Goal: Communication & Community: Answer question/provide support

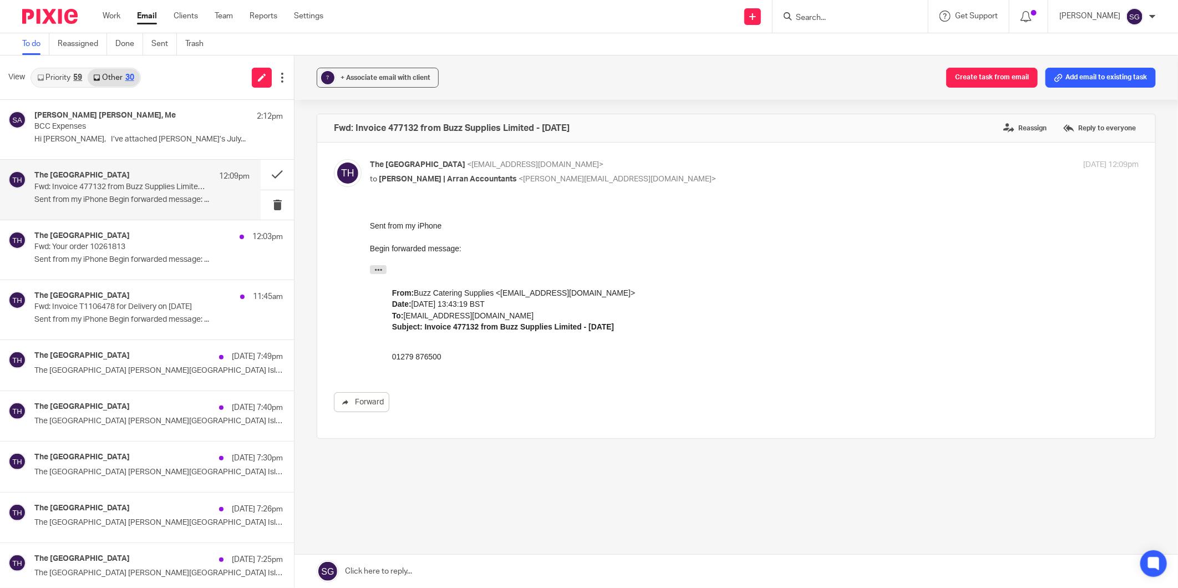
click at [814, 17] on input "Search" at bounding box center [845, 18] width 100 height 10
type input "DKC"
drag, startPoint x: 835, startPoint y: 47, endPoint x: 777, endPoint y: 28, distance: 61.2
click at [835, 47] on link at bounding box center [887, 48] width 188 height 26
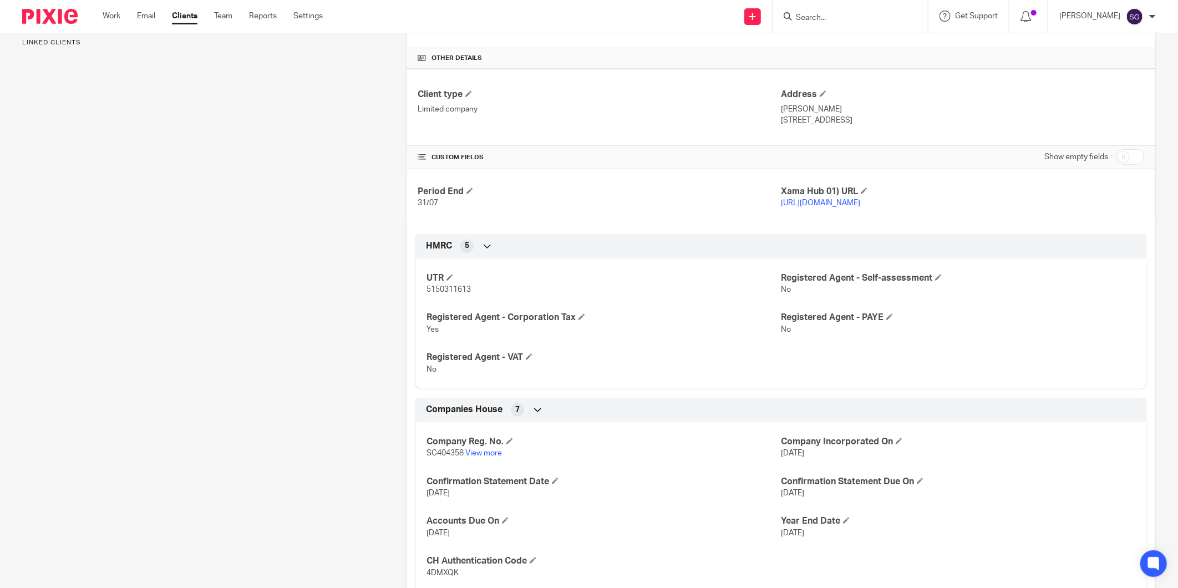
scroll to position [401, 0]
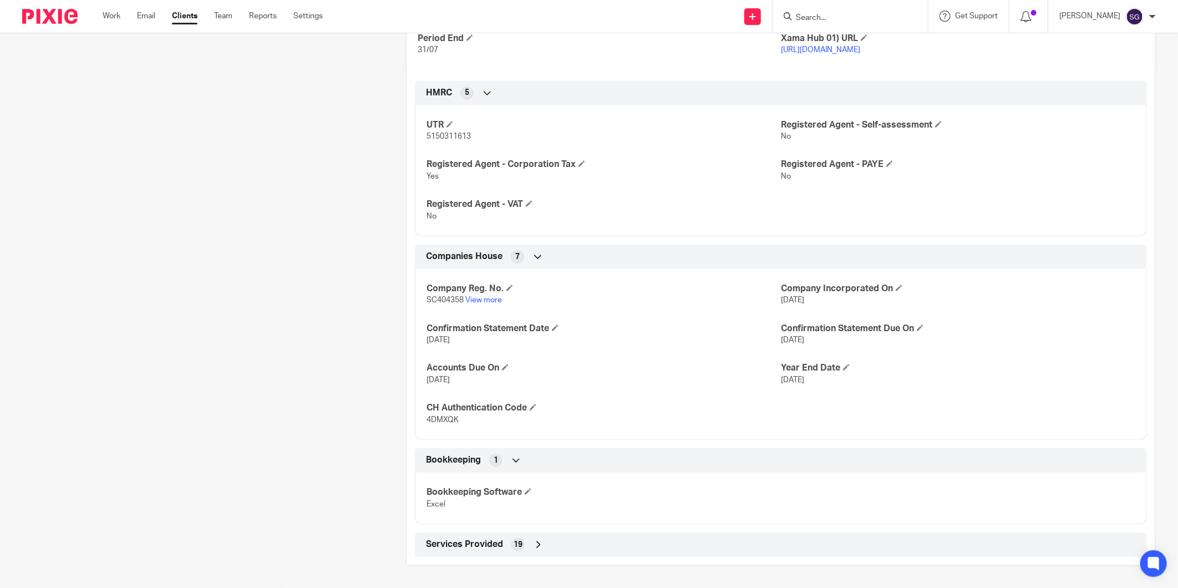
click at [441, 298] on span "SC404358" at bounding box center [445, 300] width 37 height 8
copy p "SC404358"
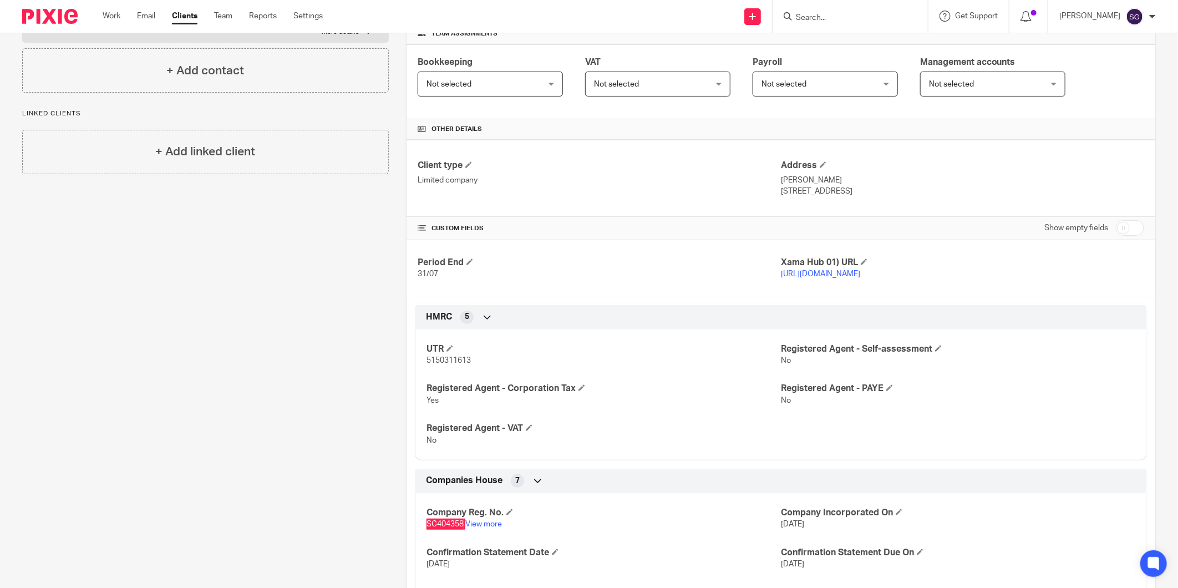
scroll to position [370, 0]
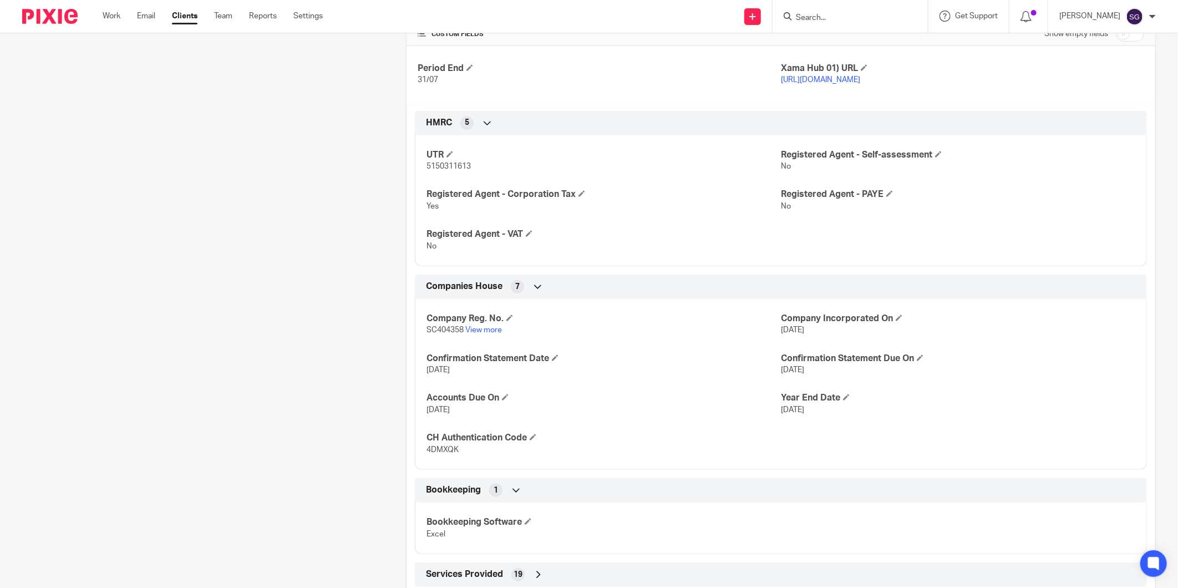
click at [447, 449] on span "4DMXQK" at bounding box center [443, 450] width 32 height 8
copy span "4DMXQK"
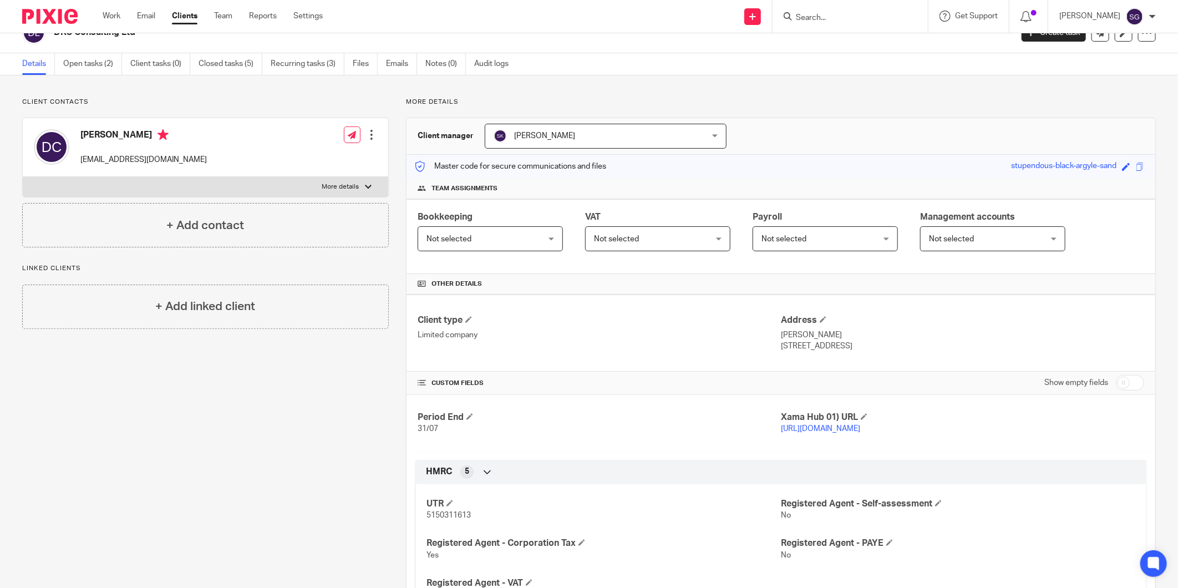
scroll to position [0, 0]
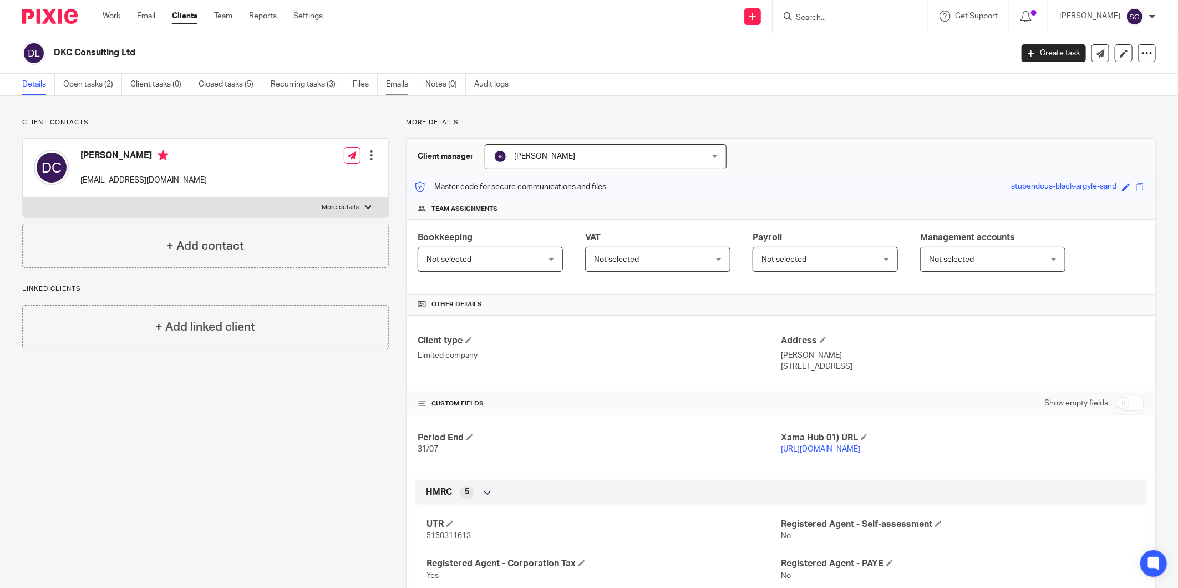
click at [402, 89] on link "Emails" at bounding box center [401, 85] width 31 height 22
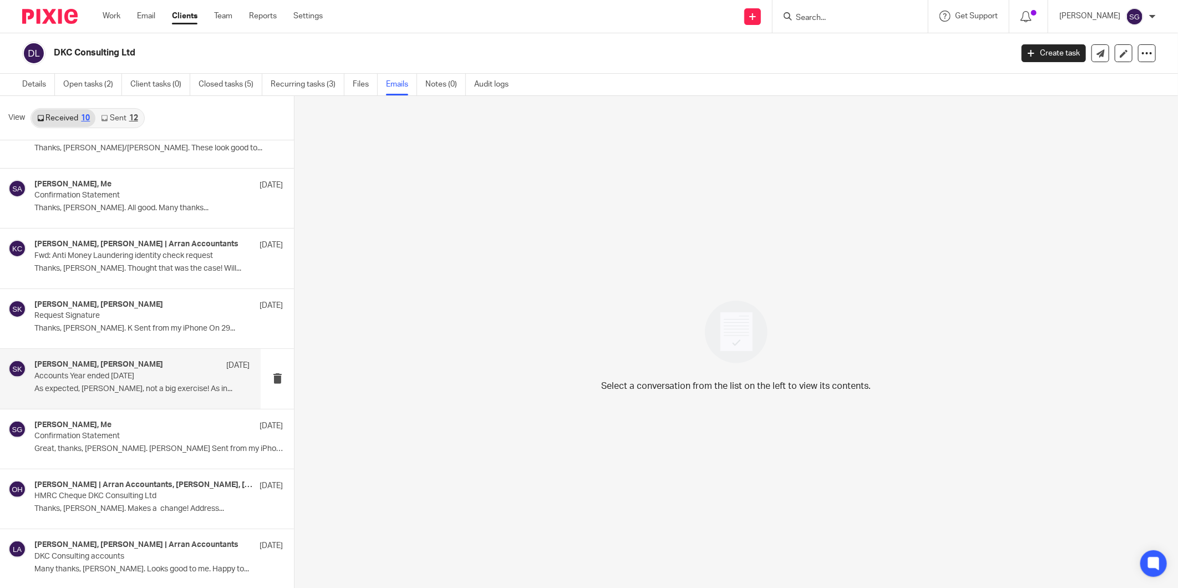
scroll to position [2, 0]
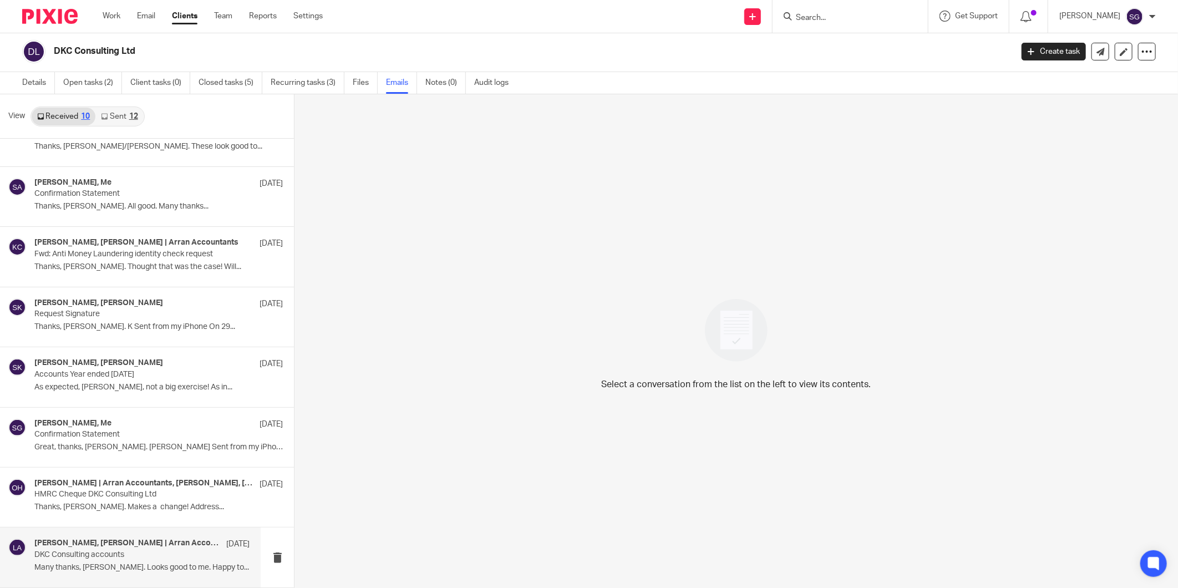
click at [125, 545] on h4 "[PERSON_NAME], [PERSON_NAME] | Arran Accountants" at bounding box center [127, 543] width 186 height 9
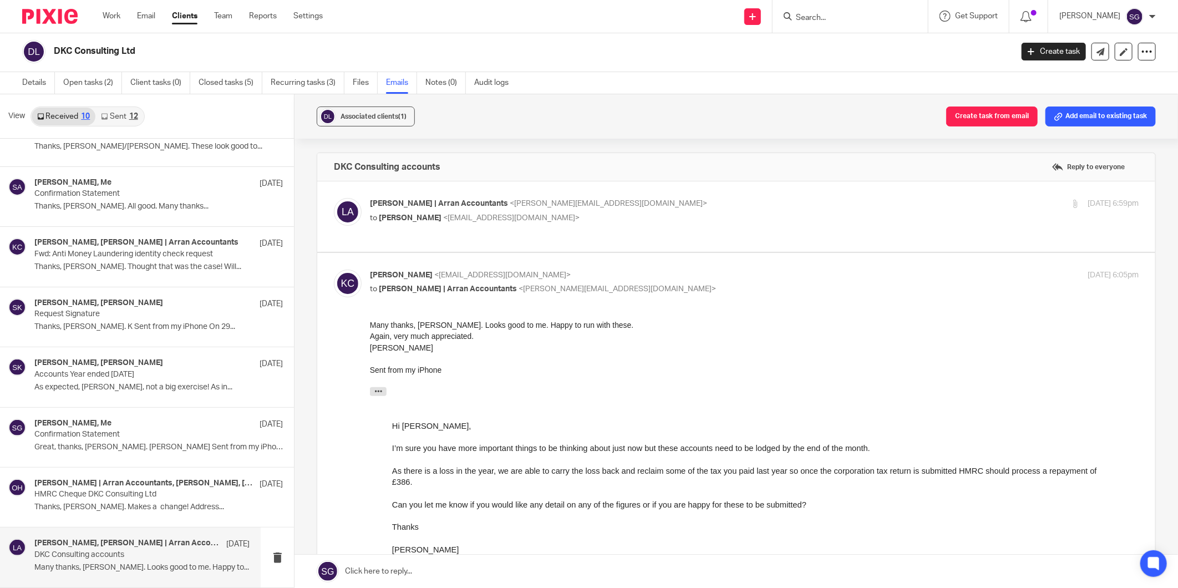
scroll to position [0, 0]
click at [424, 224] on div "Lorna | Arran Accountants <lorna@arranaccountants.co.uk> to Ken Cunningham <ken…" at bounding box center [754, 212] width 769 height 28
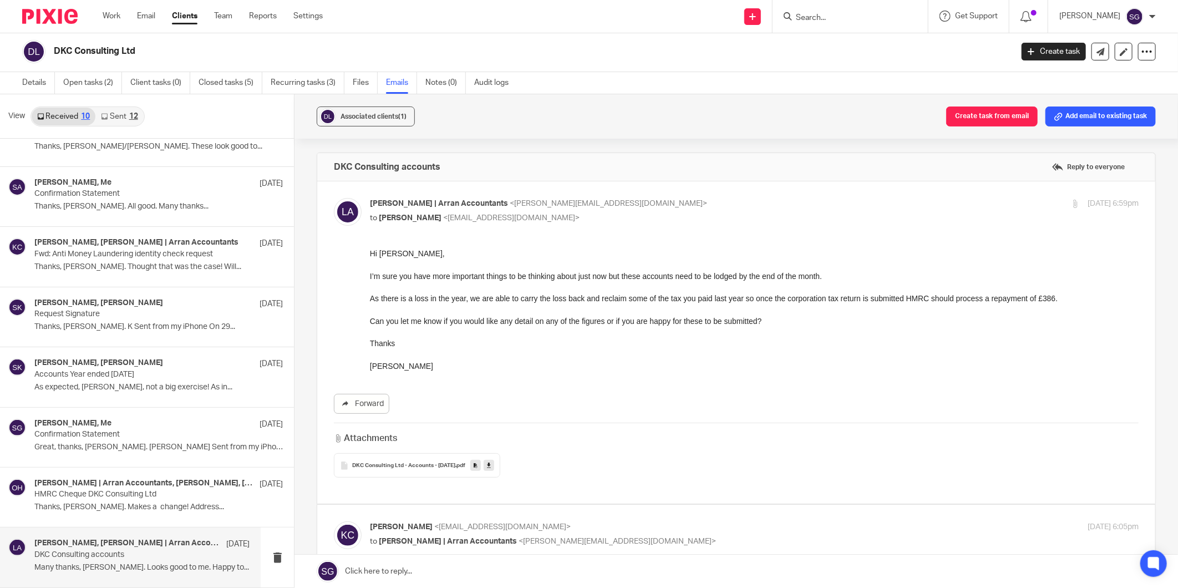
click at [424, 224] on div "Lorna | Arran Accountants <lorna@arranaccountants.co.uk> to Ken Cunningham <ken…" at bounding box center [754, 212] width 769 height 28
checkbox input "false"
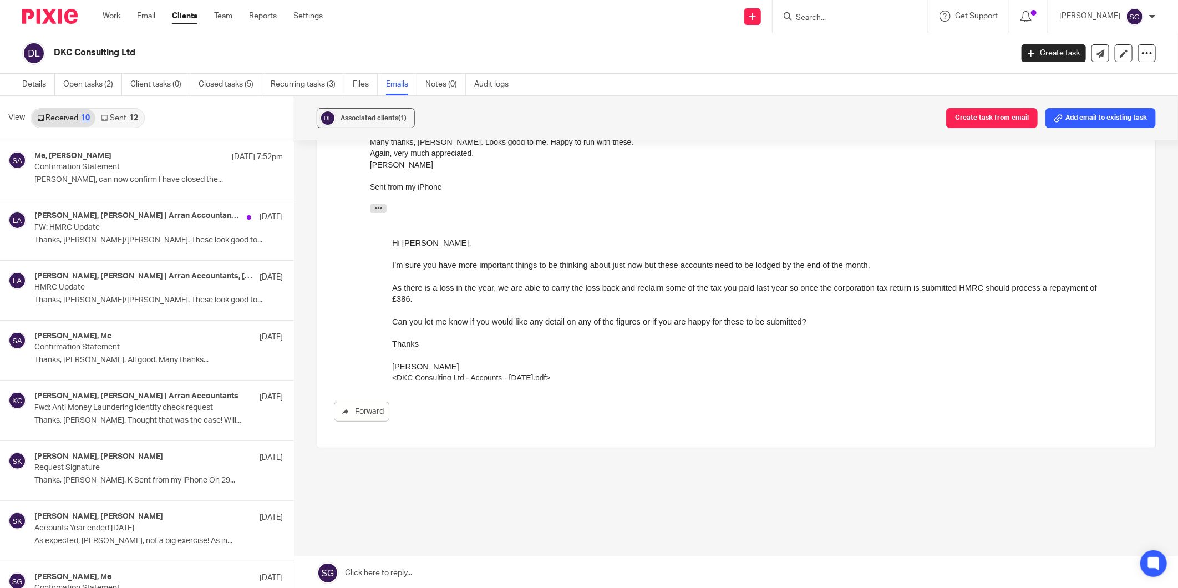
click at [124, 109] on link "Sent 12" at bounding box center [119, 118] width 48 height 18
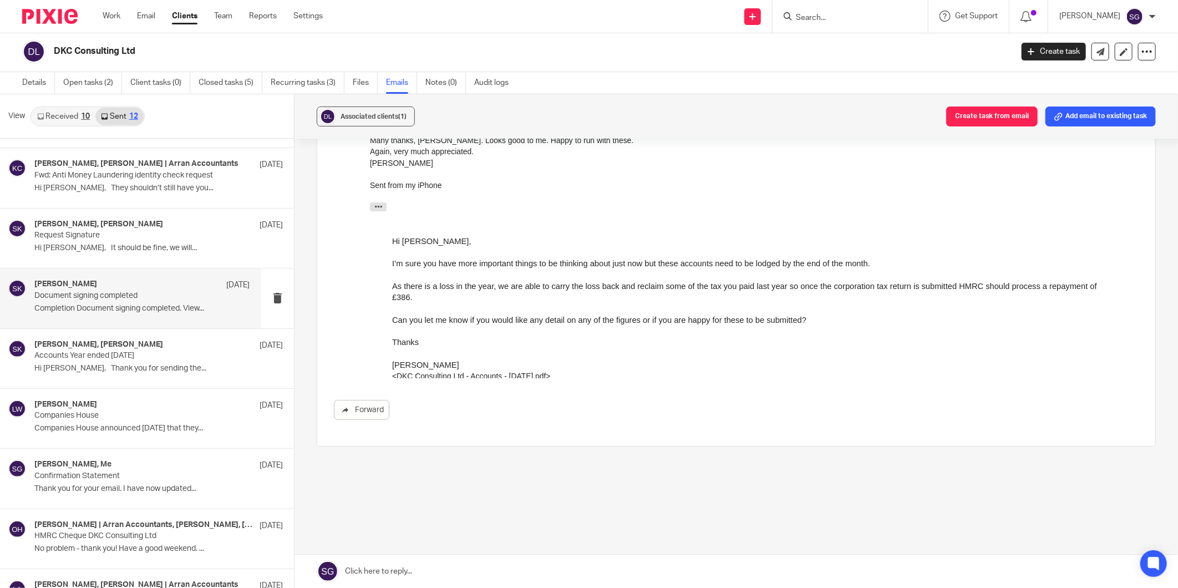
scroll to position [272, 0]
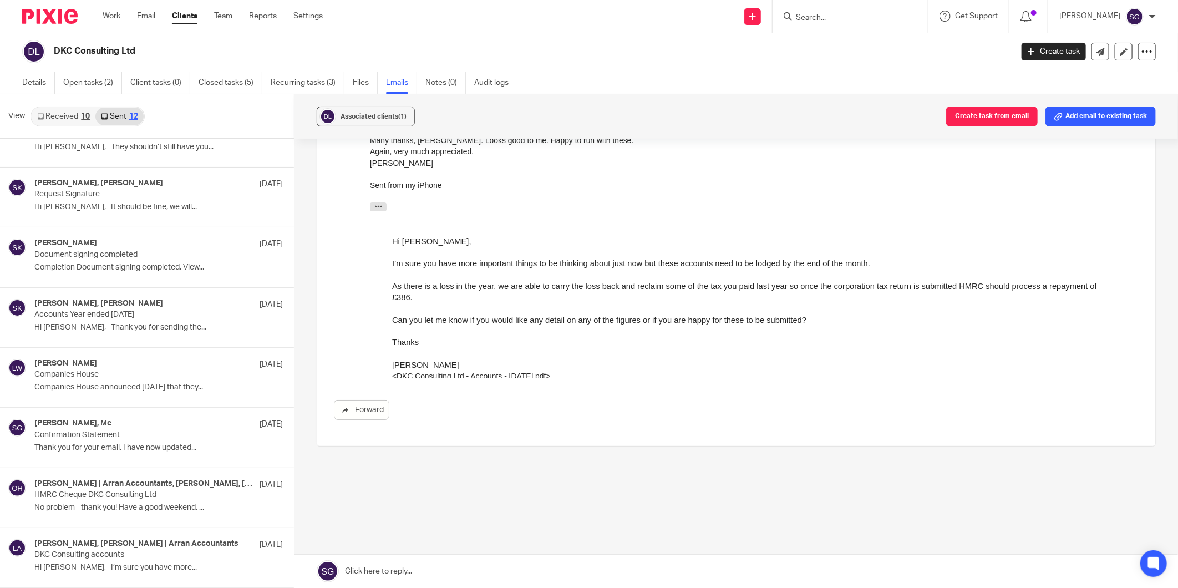
click at [64, 114] on link "Received 10" at bounding box center [64, 117] width 64 height 18
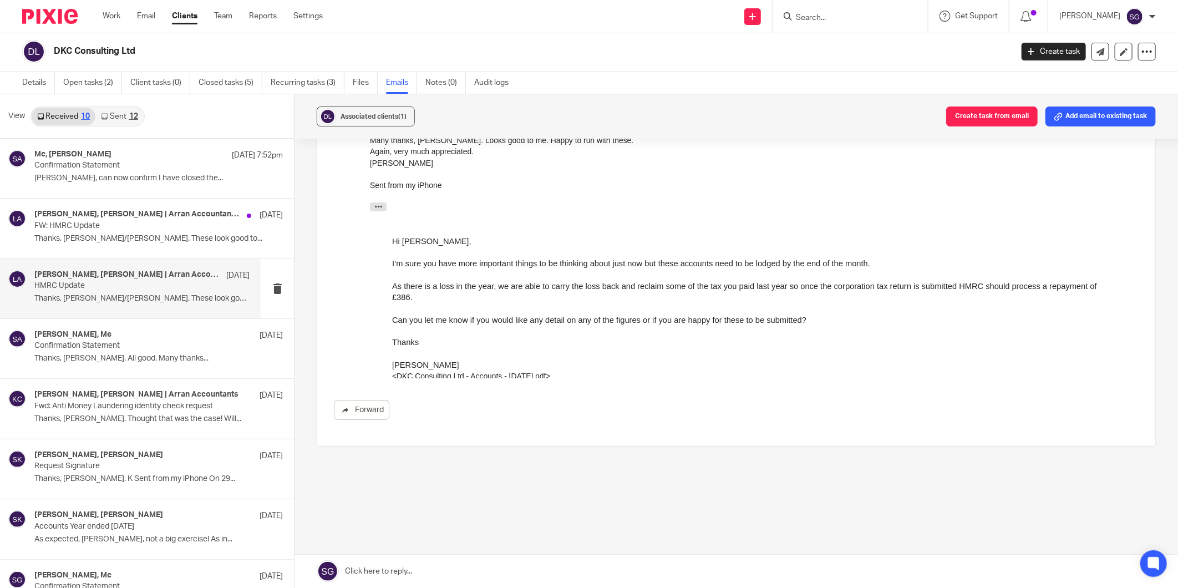
scroll to position [0, 0]
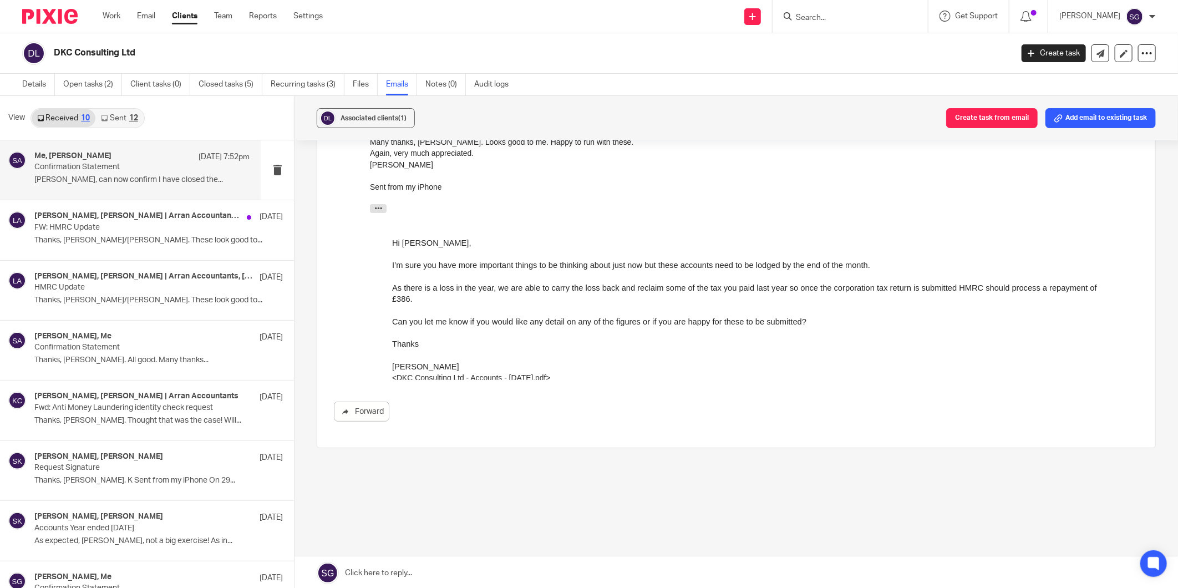
click at [144, 168] on p "Confirmation Statement" at bounding box center [120, 167] width 172 height 9
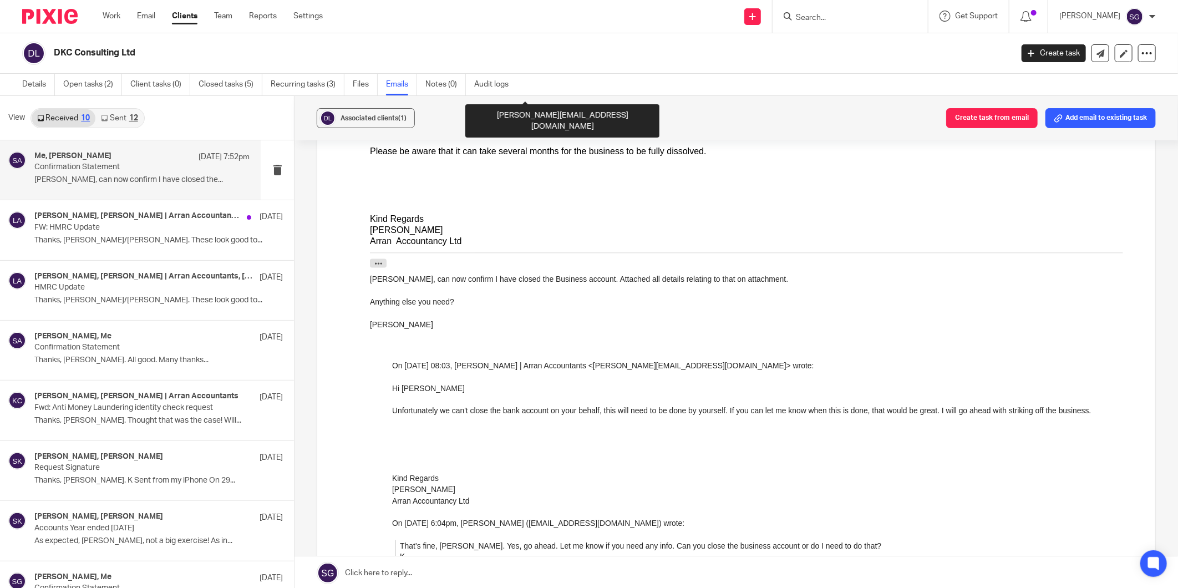
scroll to position [1110, 0]
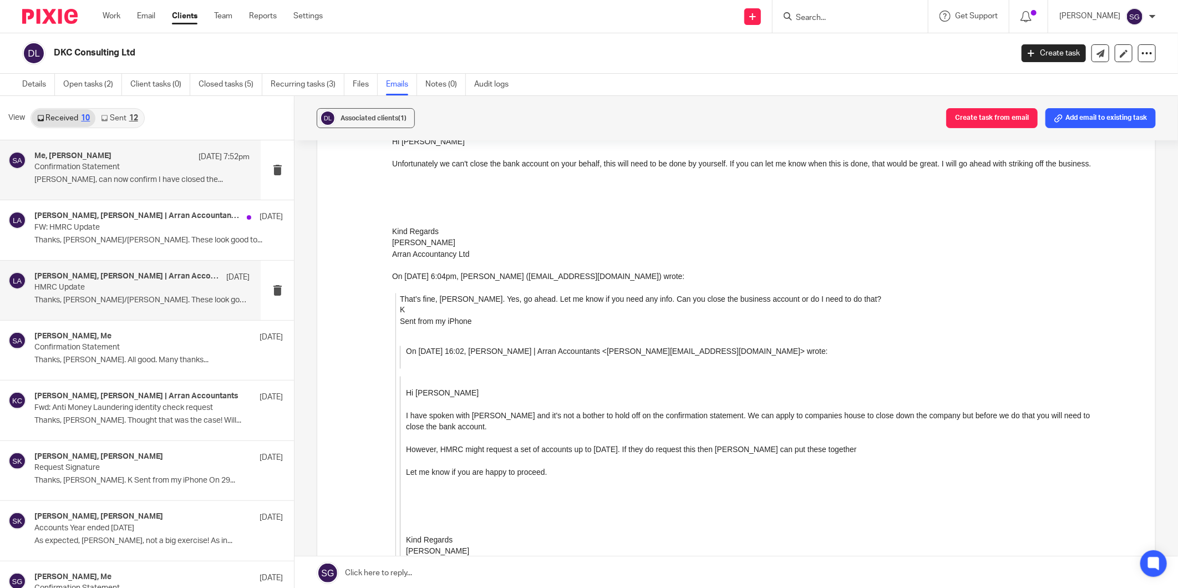
click at [119, 300] on p "Thanks, Lorna/Sarah. These look good to..." at bounding box center [141, 300] width 215 height 9
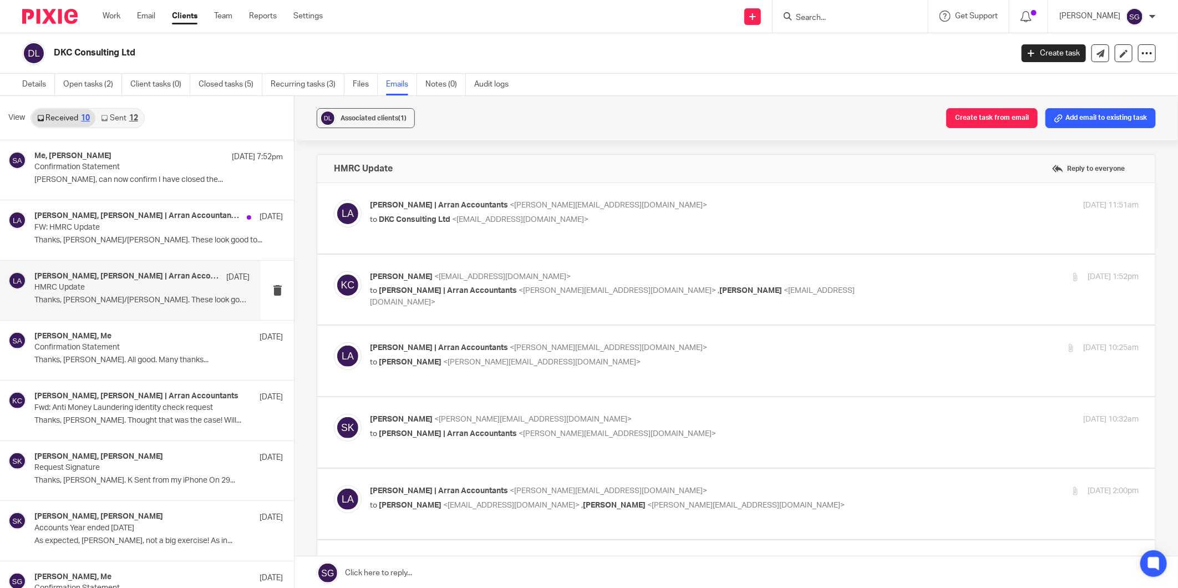
scroll to position [0, 0]
click at [41, 84] on link "Details" at bounding box center [38, 85] width 33 height 22
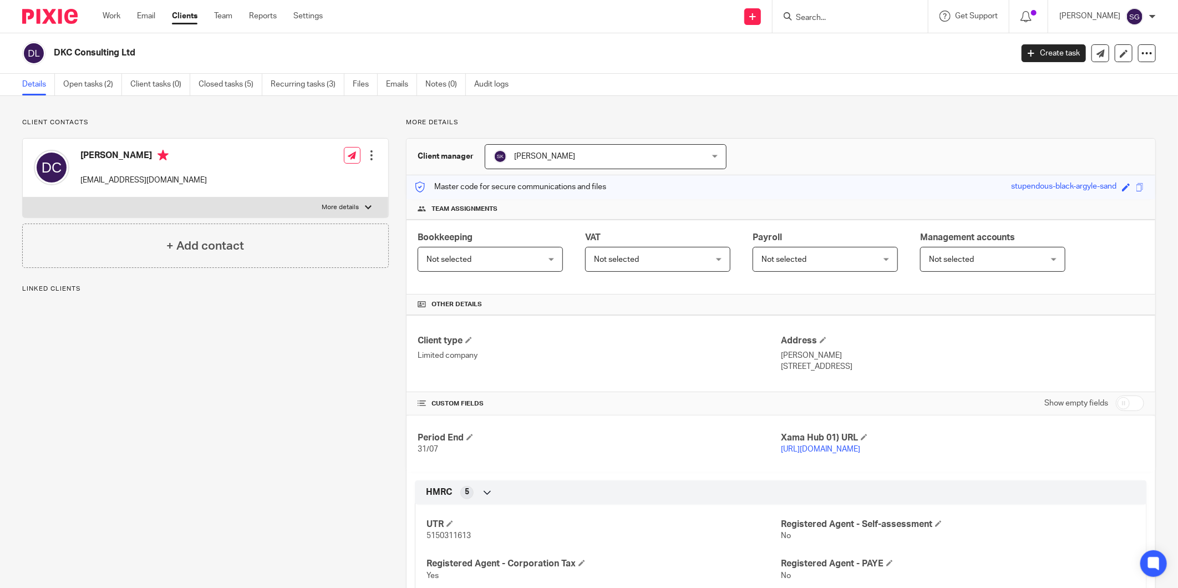
click at [398, 82] on link "Emails" at bounding box center [401, 85] width 31 height 22
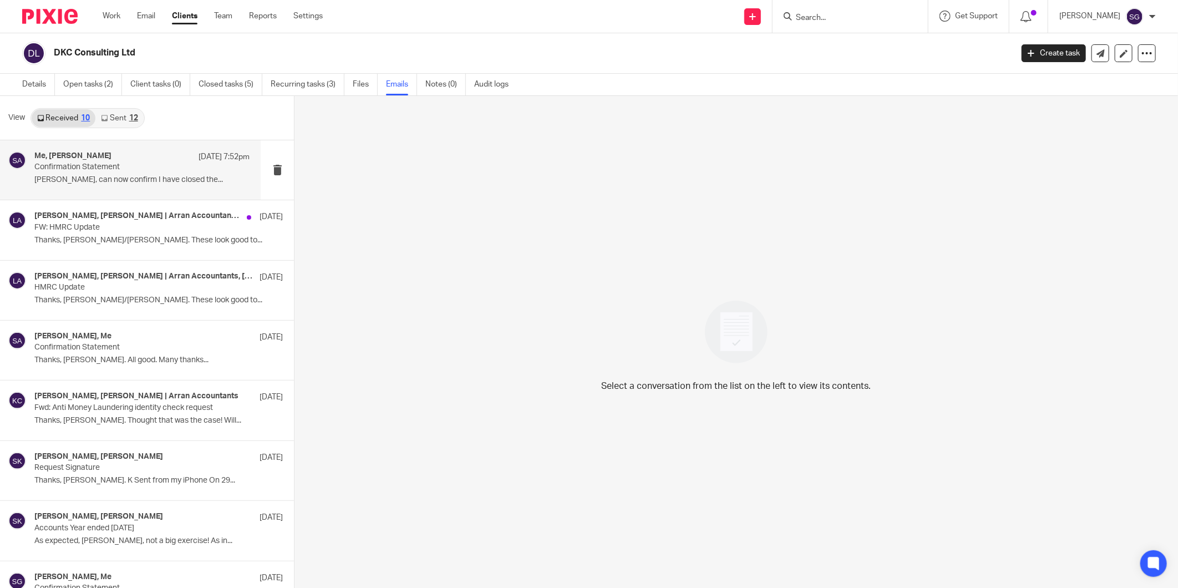
click at [106, 170] on p "Confirmation Statement" at bounding box center [120, 167] width 172 height 9
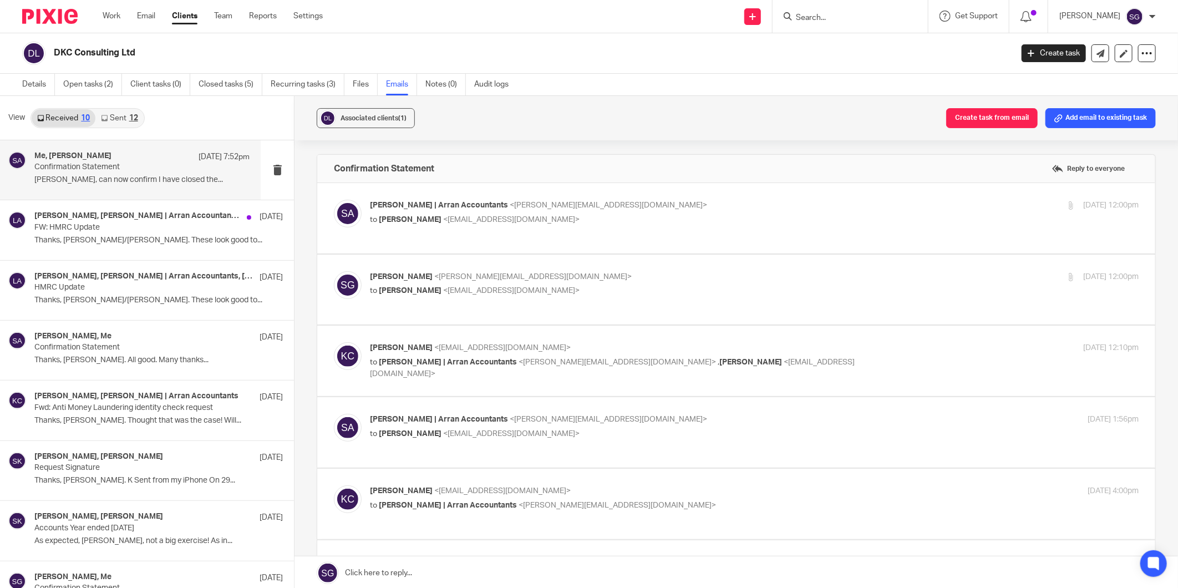
click at [526, 568] on link at bounding box center [737, 572] width 884 height 33
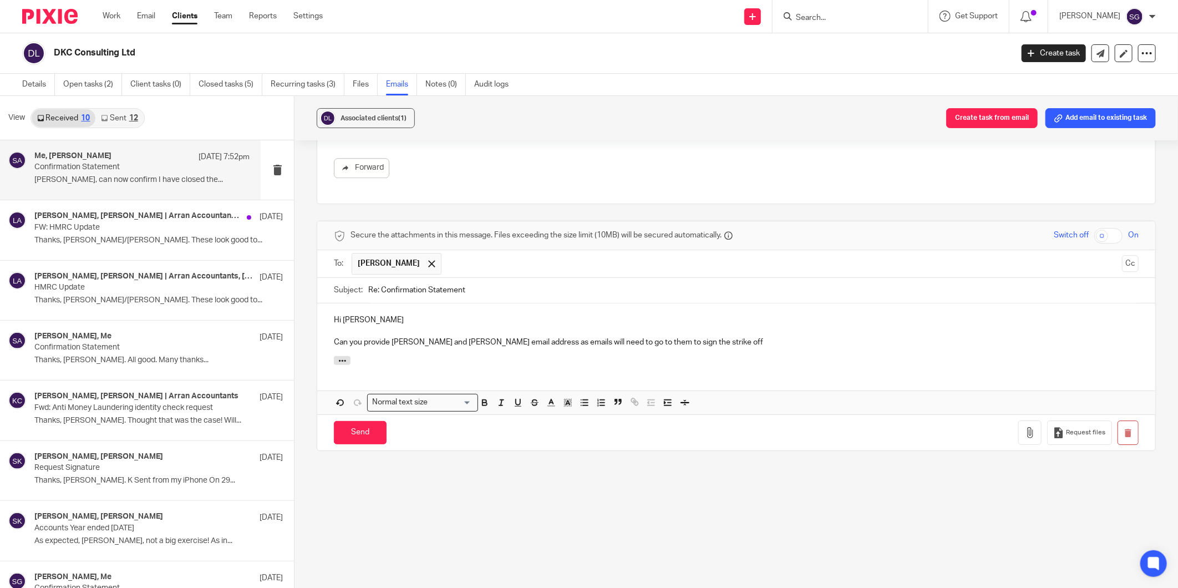
click at [416, 348] on p "Can you provide [PERSON_NAME] and [PERSON_NAME] email address as emails will ne…" at bounding box center [736, 342] width 805 height 11
click at [463, 348] on p "Can you provide Marion's and Pamelas email address as emails will need to go to…" at bounding box center [736, 342] width 805 height 11
click at [709, 348] on p "Can you provide Marion's and Pamela's email address as emails will need to go t…" at bounding box center [736, 342] width 805 height 11
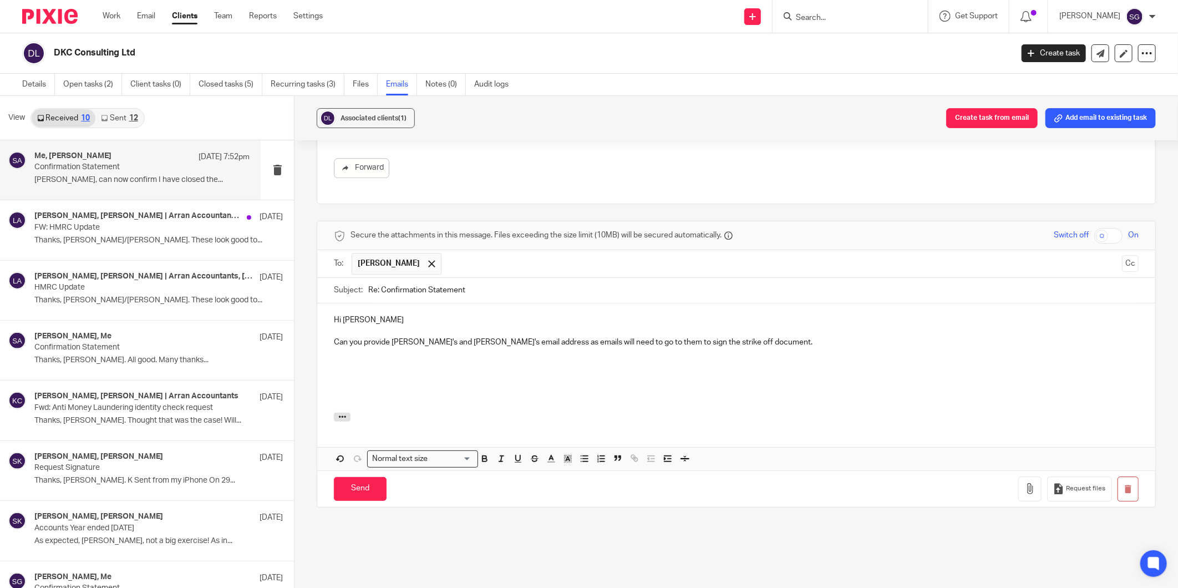
click at [418, 359] on p at bounding box center [736, 353] width 805 height 11
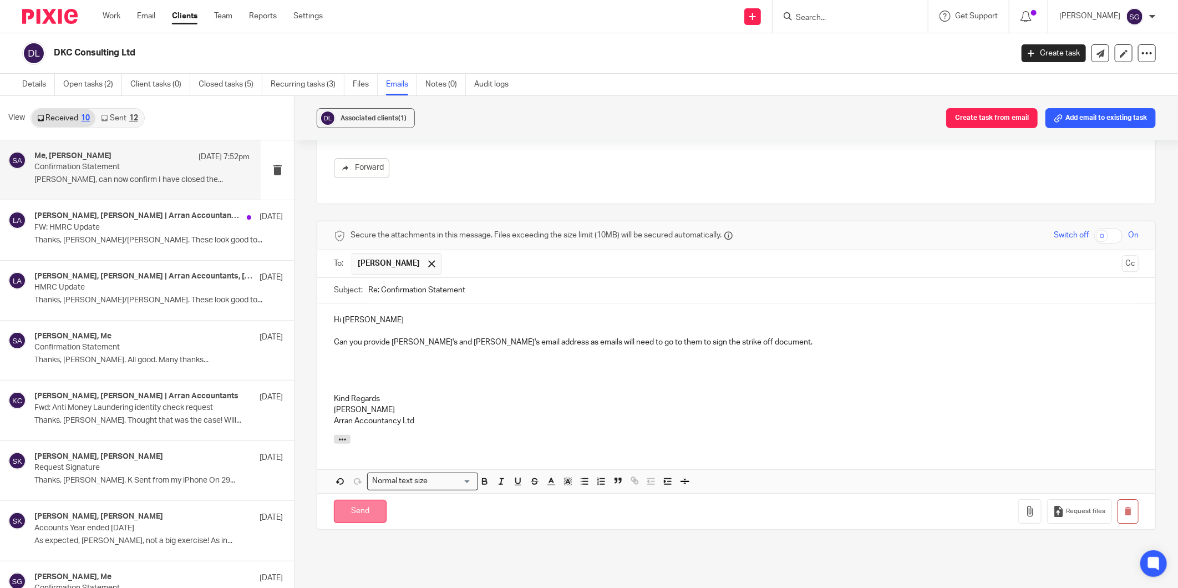
click at [364, 524] on input "Send" at bounding box center [360, 512] width 53 height 24
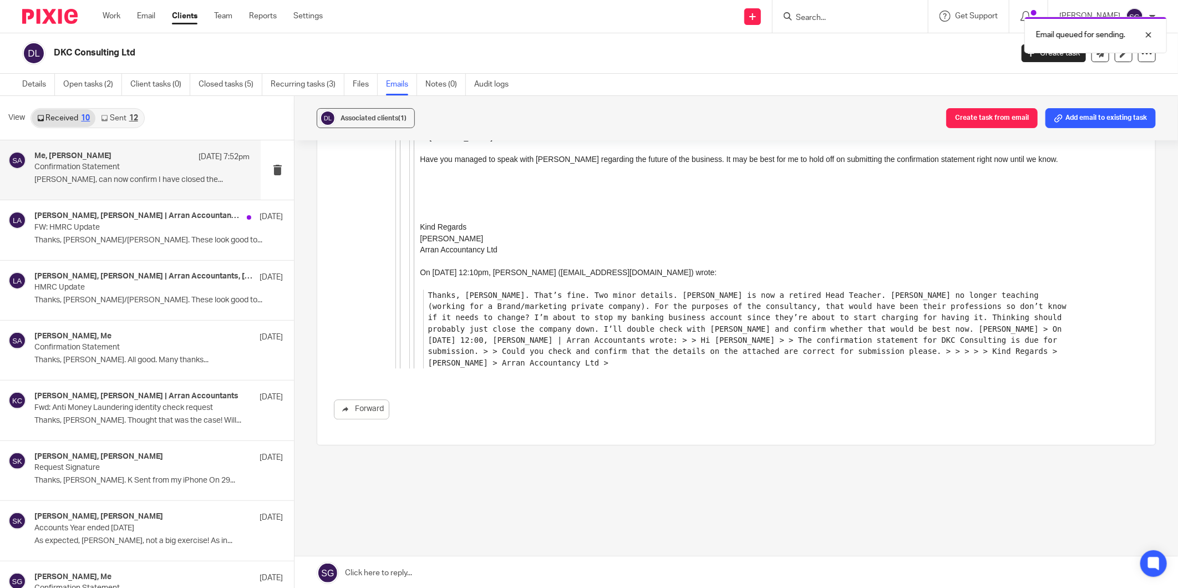
scroll to position [1733, 0]
drag, startPoint x: 32, startPoint y: 83, endPoint x: 42, endPoint y: 82, distance: 9.6
click at [32, 83] on link "Details" at bounding box center [38, 85] width 33 height 22
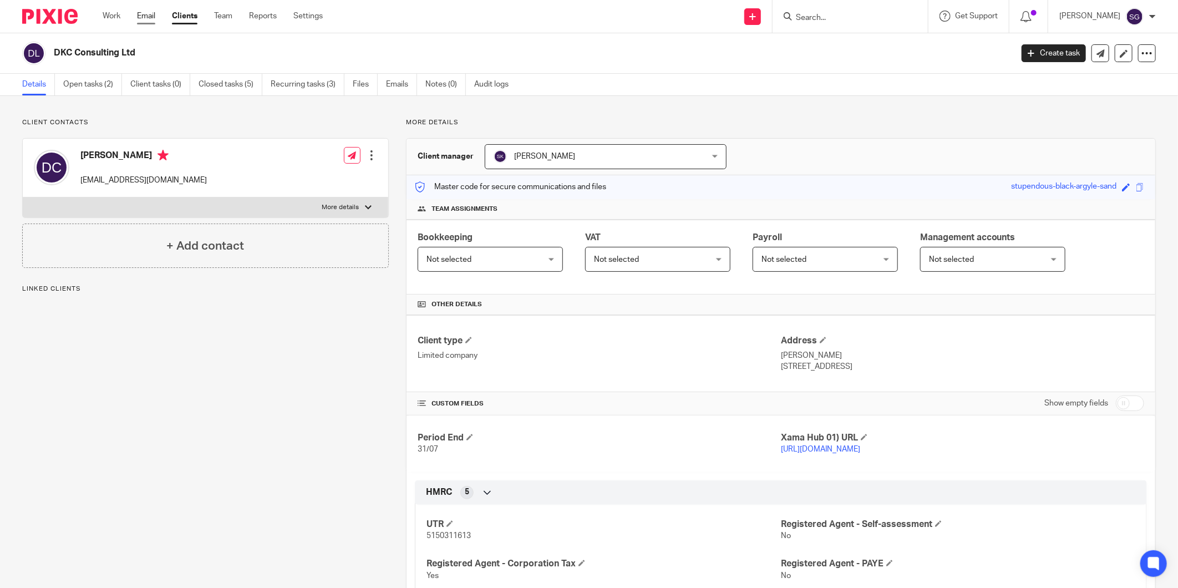
click at [148, 17] on link "Email" at bounding box center [146, 16] width 18 height 11
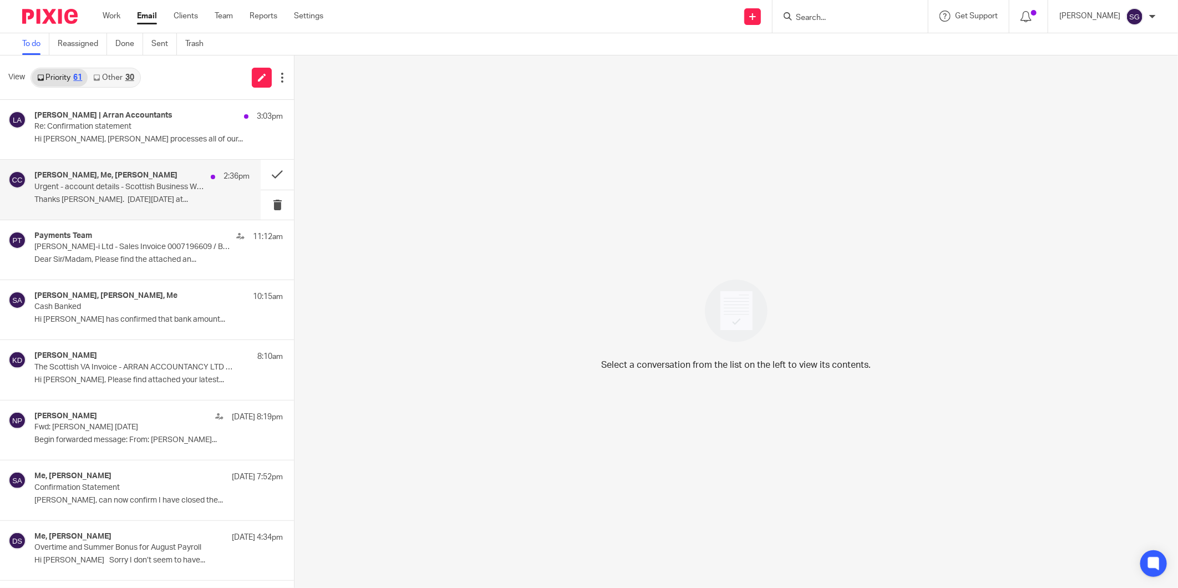
click at [87, 199] on p "Thanks [PERSON_NAME]. [DATE][DATE] at..." at bounding box center [141, 199] width 215 height 9
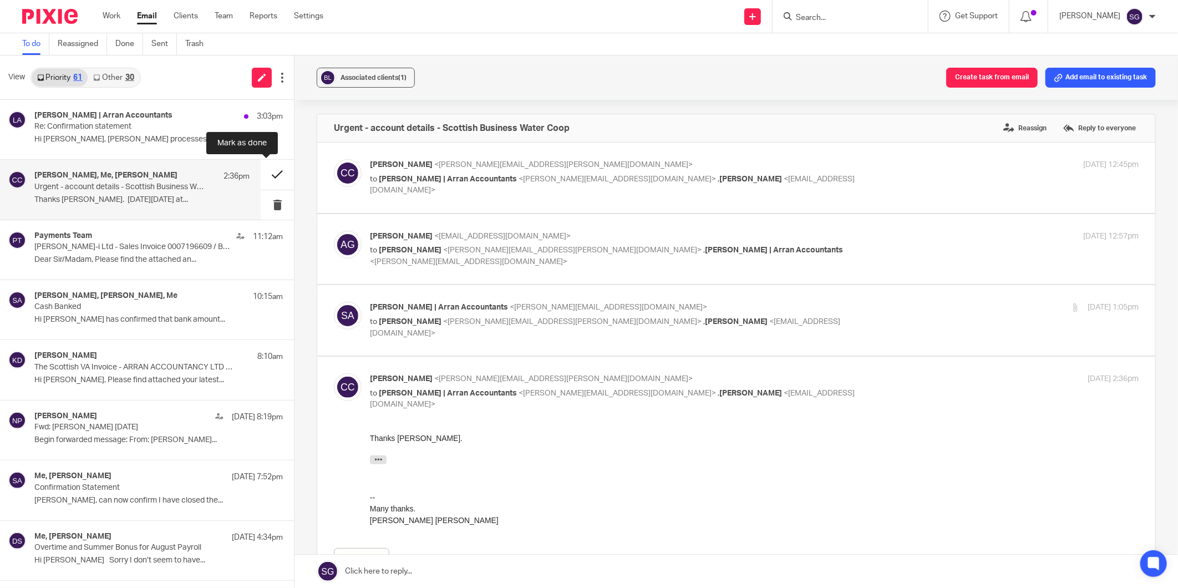
click at [264, 173] on button at bounding box center [277, 174] width 33 height 29
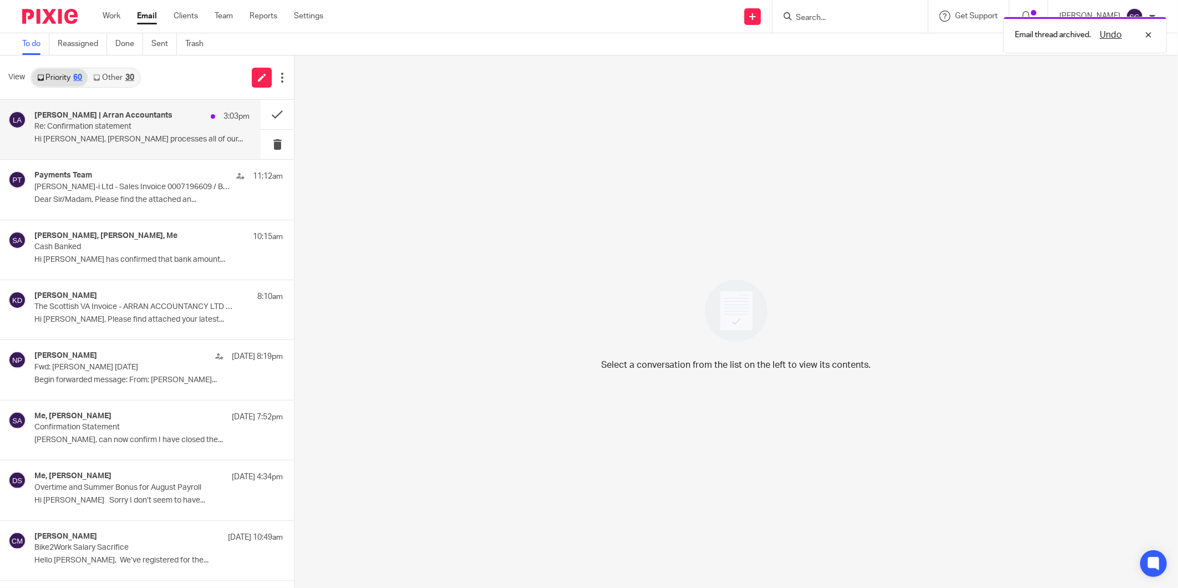
click at [108, 135] on p "Hi Kris, Sarah processes all of our..." at bounding box center [141, 139] width 215 height 9
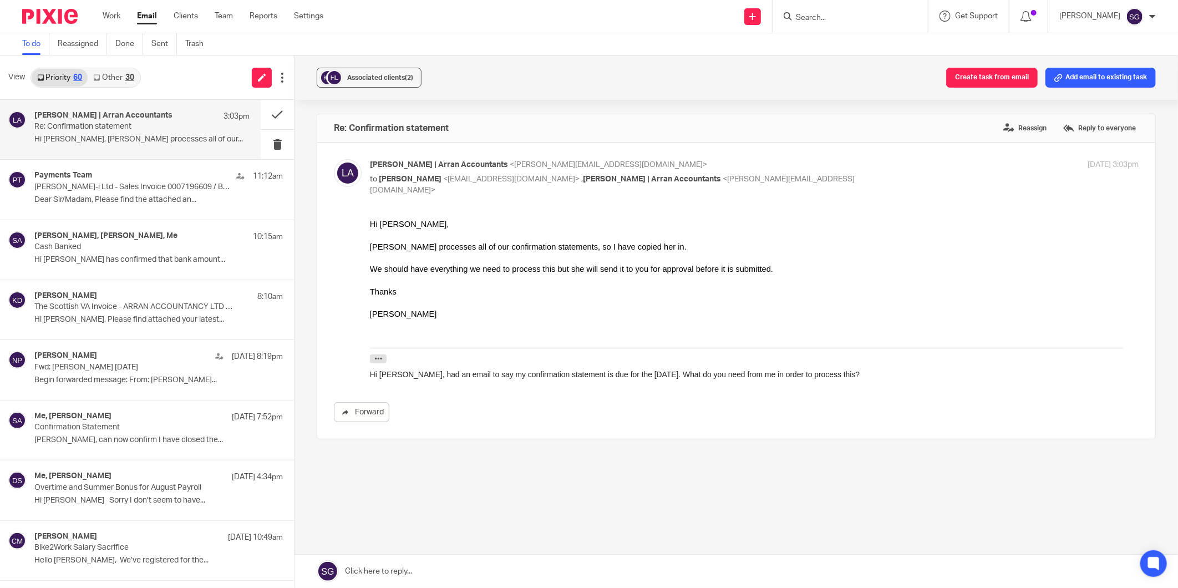
click at [156, 87] on div "View Priority 60 Other 30" at bounding box center [147, 77] width 294 height 44
click at [146, 17] on link "Email" at bounding box center [147, 16] width 20 height 11
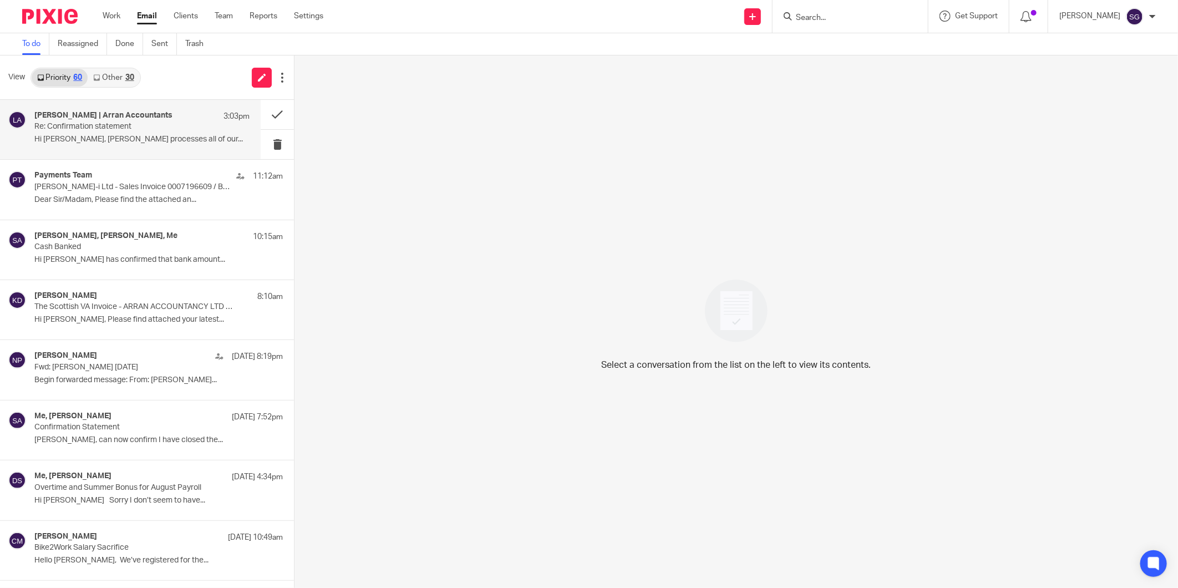
click at [140, 156] on div "[PERSON_NAME] | Arran Accountants 3:03pm Re: Confirmation statement Hi [PERSON_…" at bounding box center [130, 129] width 261 height 59
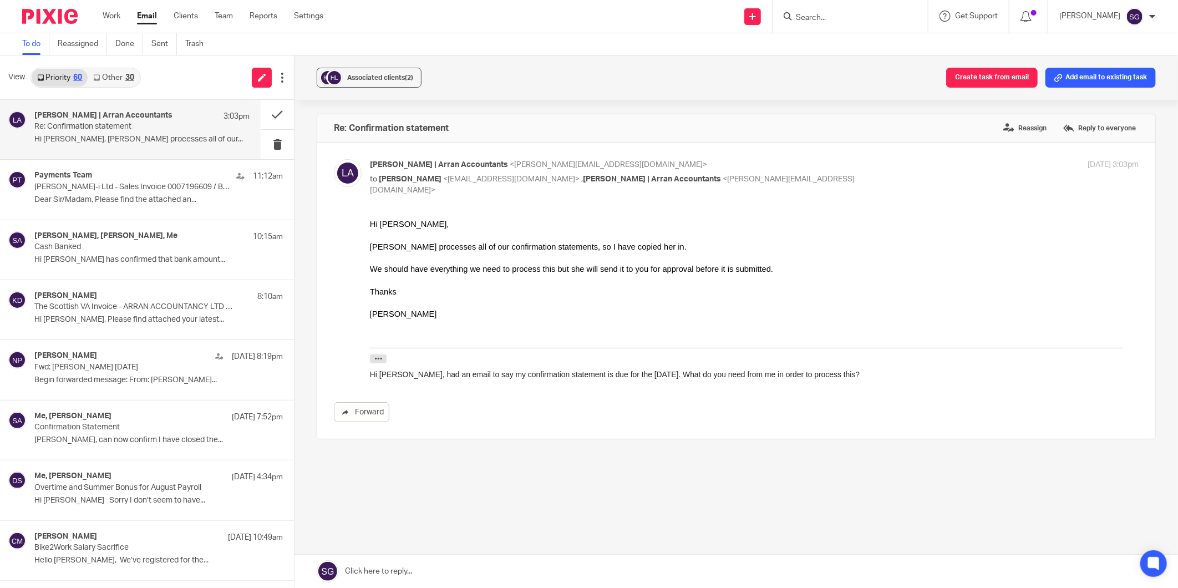
drag, startPoint x: 124, startPoint y: 74, endPoint x: 13, endPoint y: 72, distance: 111.0
click at [123, 75] on link "Other 30" at bounding box center [114, 78] width 52 height 18
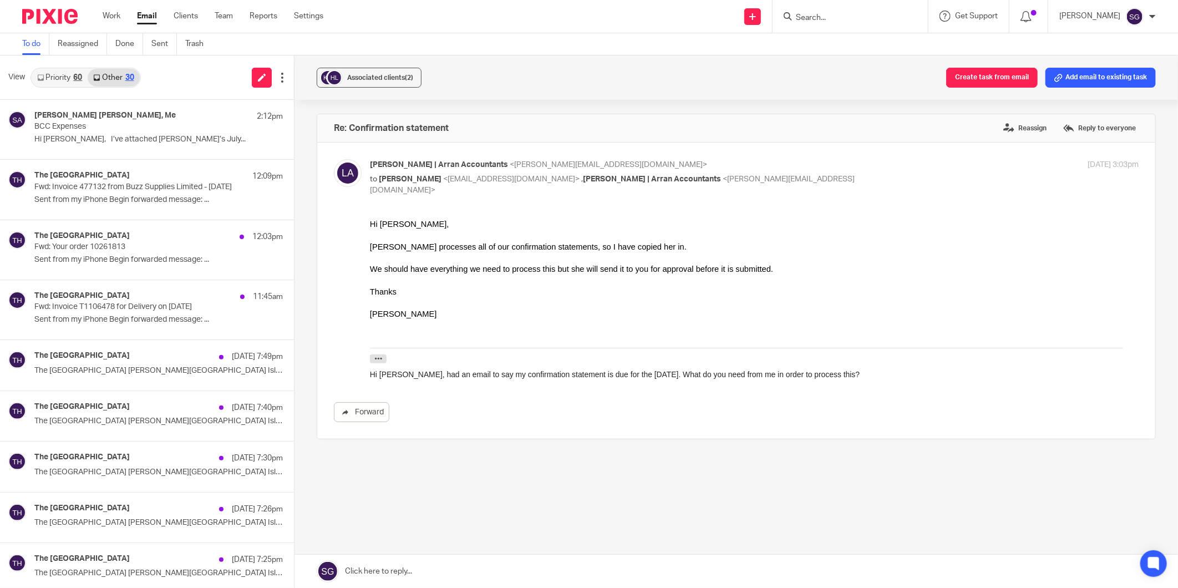
click at [53, 79] on link "Priority 60" at bounding box center [60, 78] width 56 height 18
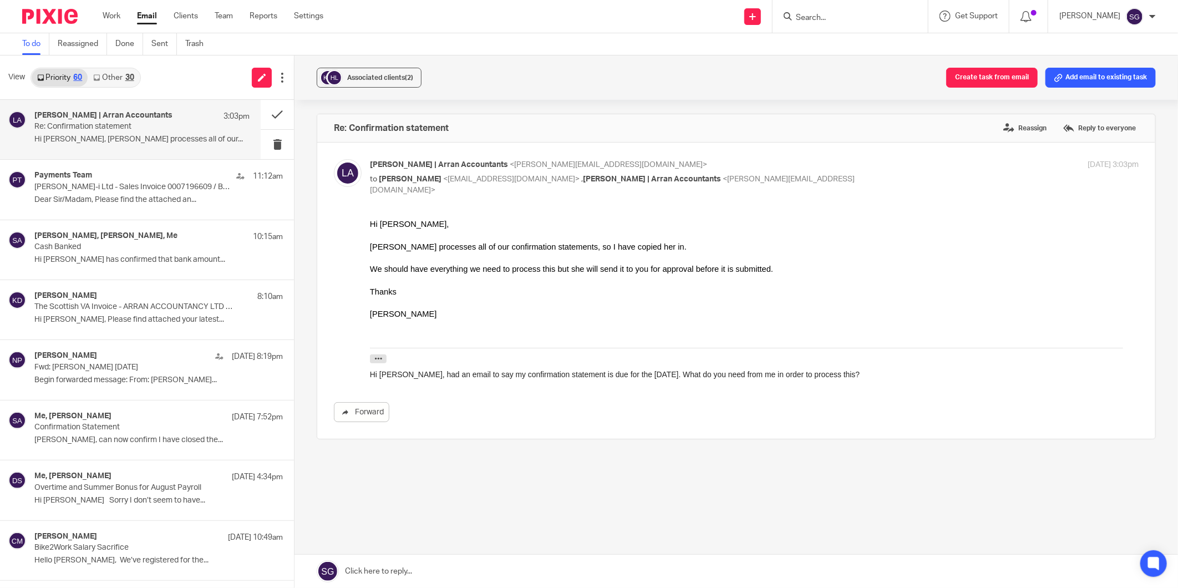
click at [187, 80] on div "View Priority 60 Other 30" at bounding box center [147, 77] width 294 height 44
click at [98, 77] on icon at bounding box center [96, 77] width 7 height 7
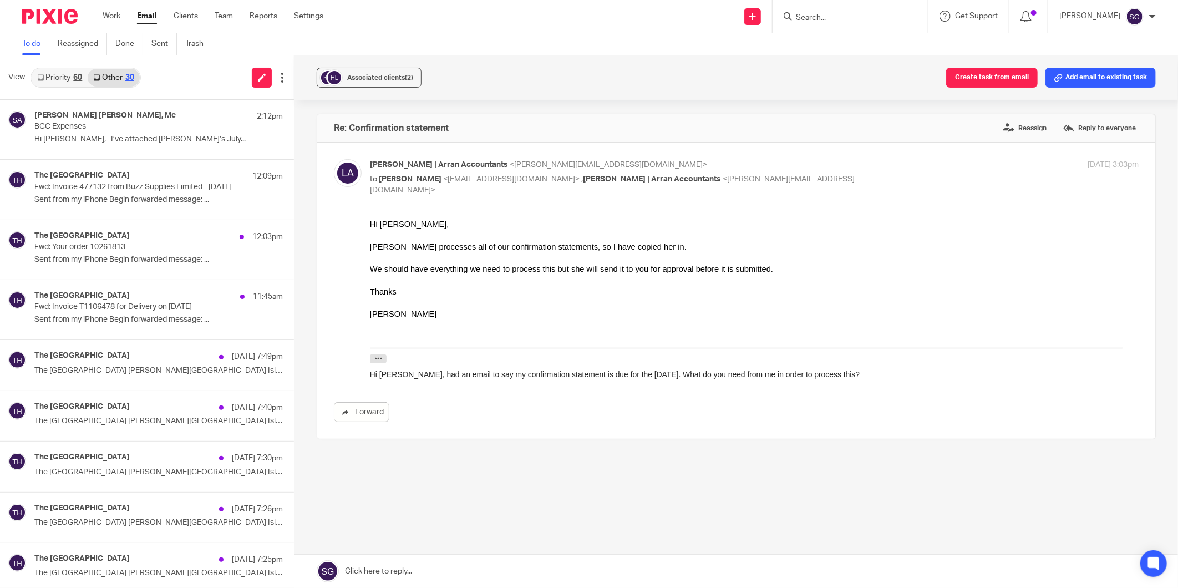
click at [72, 75] on link "Priority 60" at bounding box center [60, 78] width 56 height 18
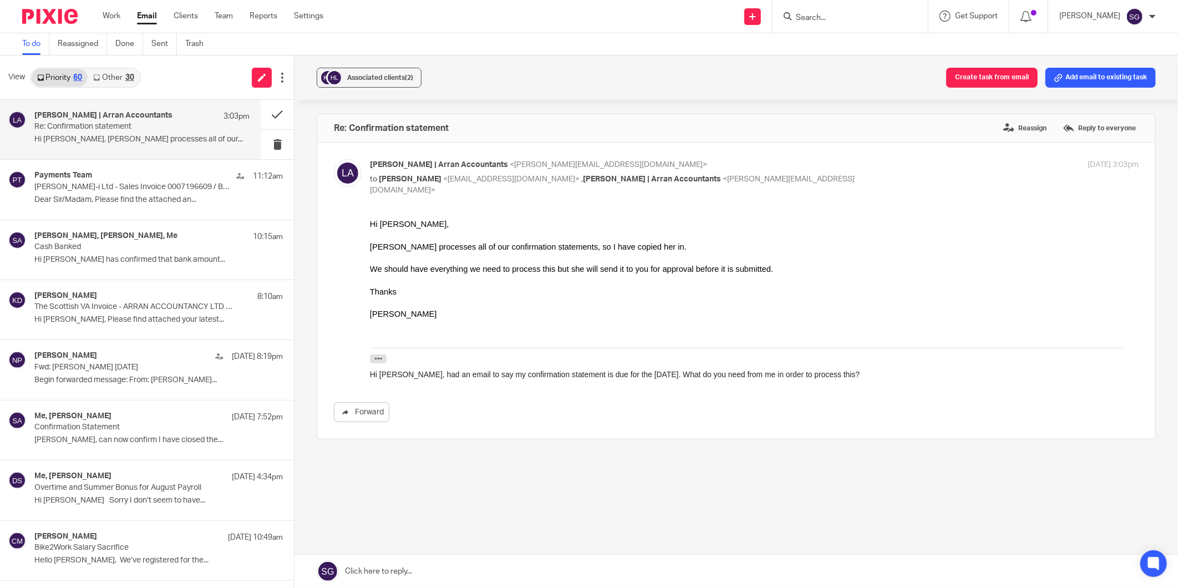
click at [197, 75] on div "View Priority 60 Other 30" at bounding box center [147, 77] width 294 height 44
click at [572, 58] on div "Associated clients (2) Create task from email Add email to existing task" at bounding box center [737, 77] width 884 height 44
click at [146, 14] on link "Email" at bounding box center [147, 16] width 20 height 11
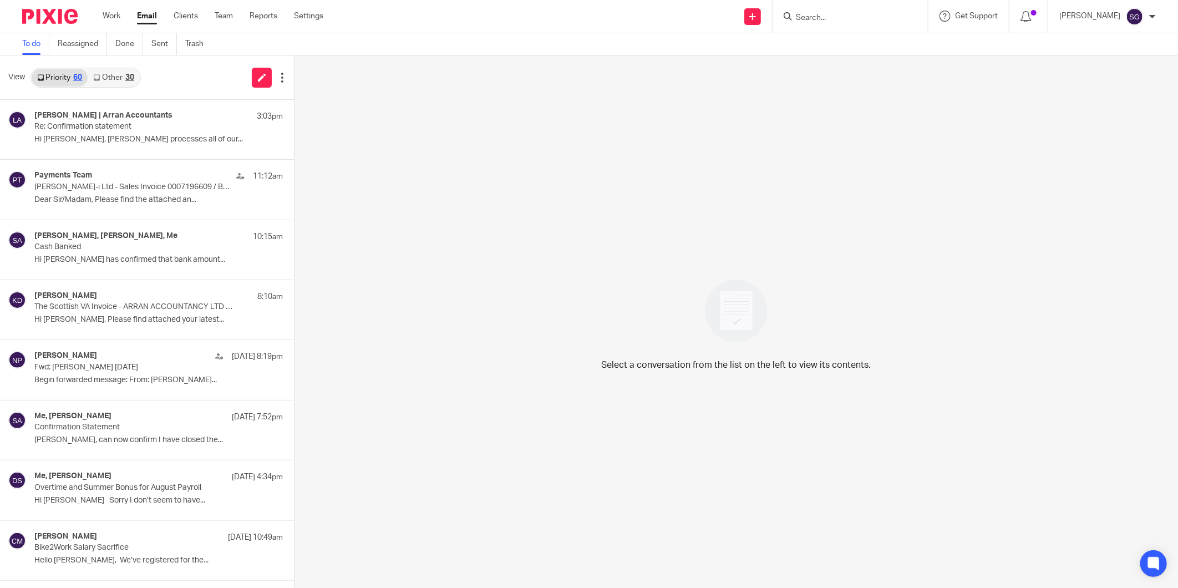
click at [819, 16] on input "Search" at bounding box center [845, 18] width 100 height 10
type input "arran coll"
click at [846, 48] on link at bounding box center [887, 48] width 188 height 26
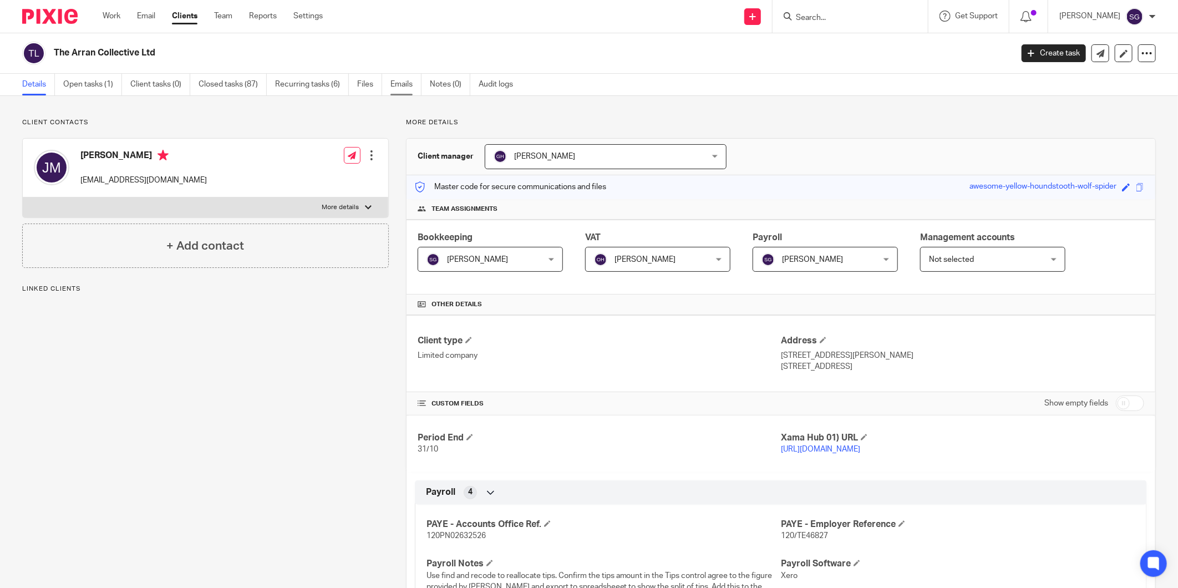
click at [405, 80] on link "Emails" at bounding box center [406, 85] width 31 height 22
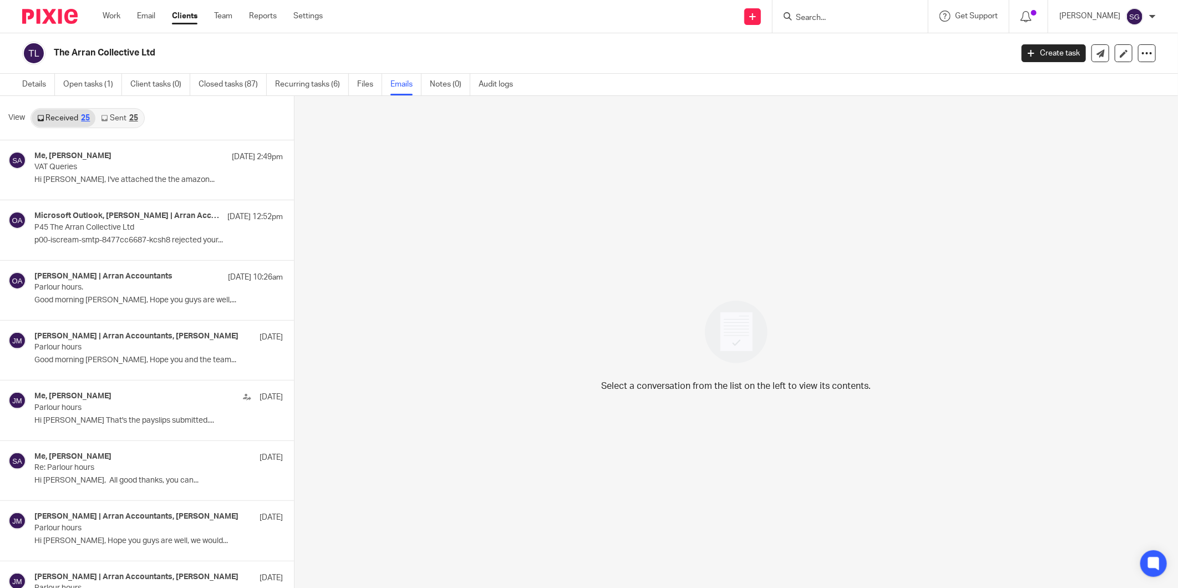
click at [110, 119] on link "Sent 25" at bounding box center [119, 118] width 48 height 18
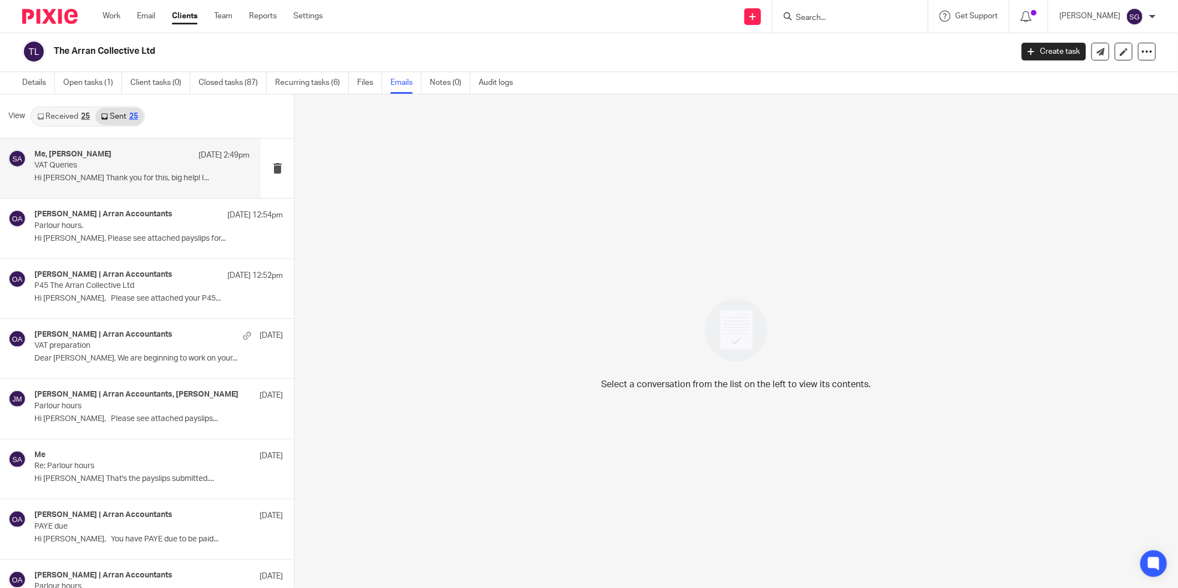
click at [106, 172] on div "Me, [PERSON_NAME] [DATE] 2:49pm VAT Queries Hi [PERSON_NAME] Thank you for this…" at bounding box center [141, 168] width 215 height 37
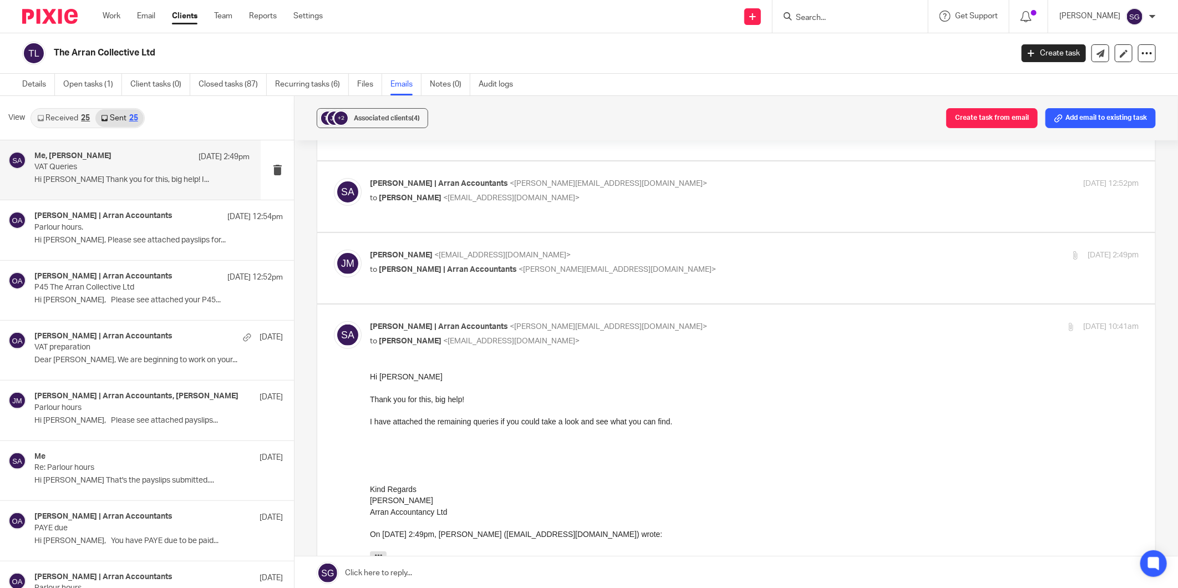
scroll to position [370, 0]
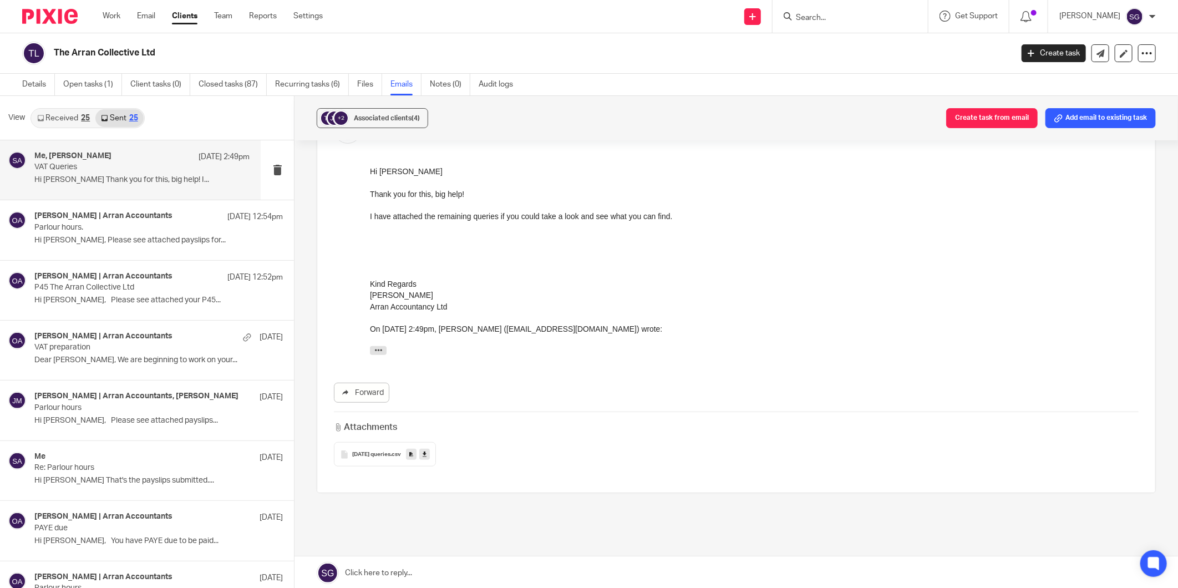
drag, startPoint x: 370, startPoint y: 451, endPoint x: 386, endPoint y: 447, distance: 16.7
click at [370, 452] on span "[DATE] queries" at bounding box center [371, 455] width 38 height 7
